Goal: Task Accomplishment & Management: Use online tool/utility

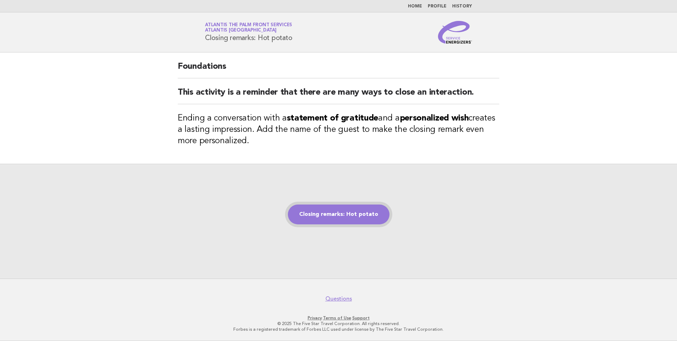
click at [332, 213] on link "Closing remarks: Hot potato" at bounding box center [339, 214] width 102 height 20
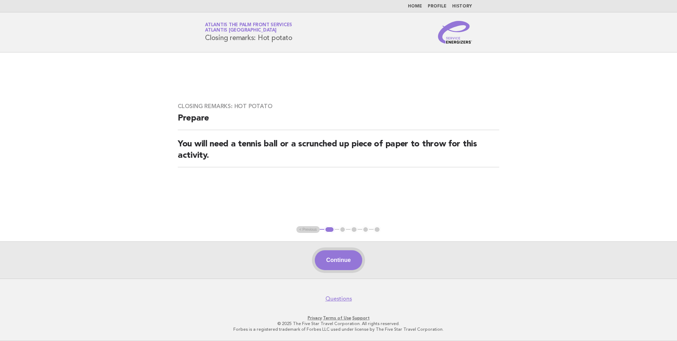
click at [336, 259] on button "Continue" at bounding box center [338, 260] width 47 height 20
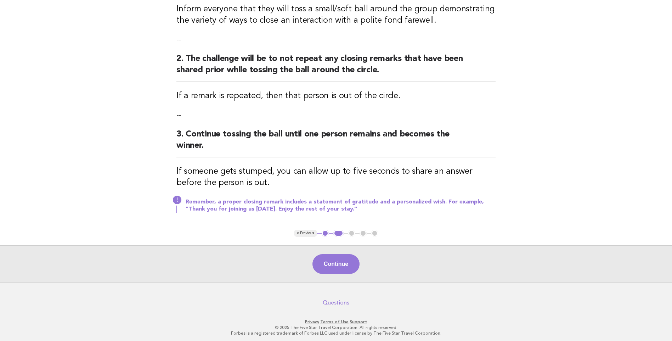
scroll to position [122, 0]
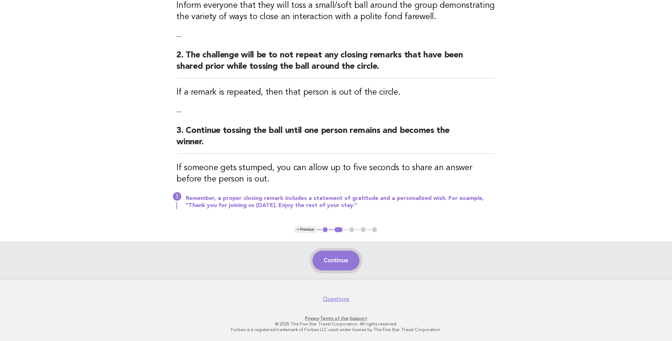
click at [340, 257] on button "Continue" at bounding box center [335, 260] width 47 height 20
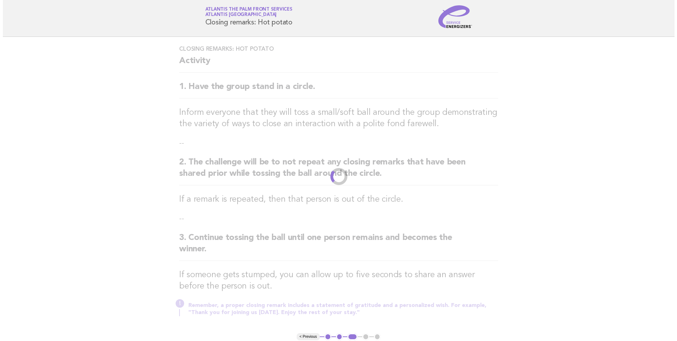
scroll to position [0, 0]
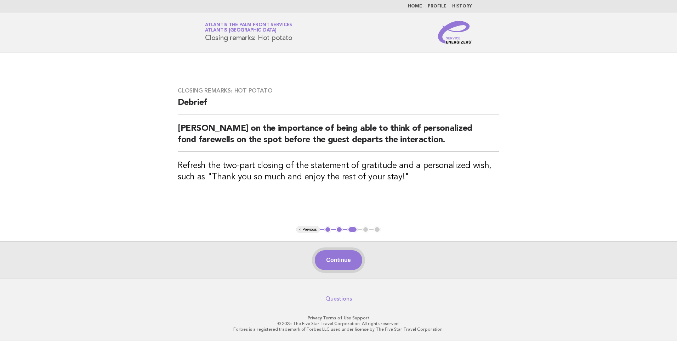
click at [347, 258] on button "Continue" at bounding box center [338, 260] width 47 height 20
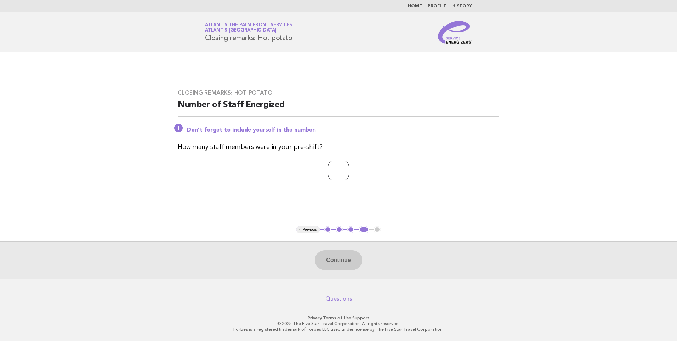
click at [331, 171] on input "number" at bounding box center [338, 170] width 21 height 20
type input "*"
click at [333, 261] on button "Continue" at bounding box center [338, 260] width 47 height 20
